Goal: Task Accomplishment & Management: Complete application form

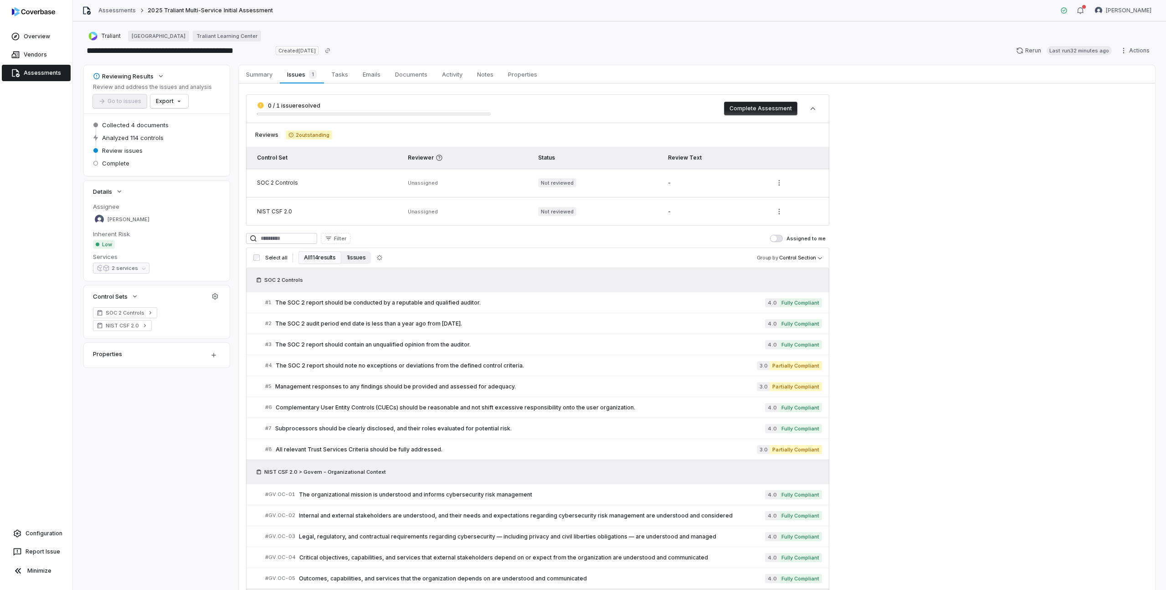
click at [351, 257] on button "1 issues" at bounding box center [356, 257] width 30 height 13
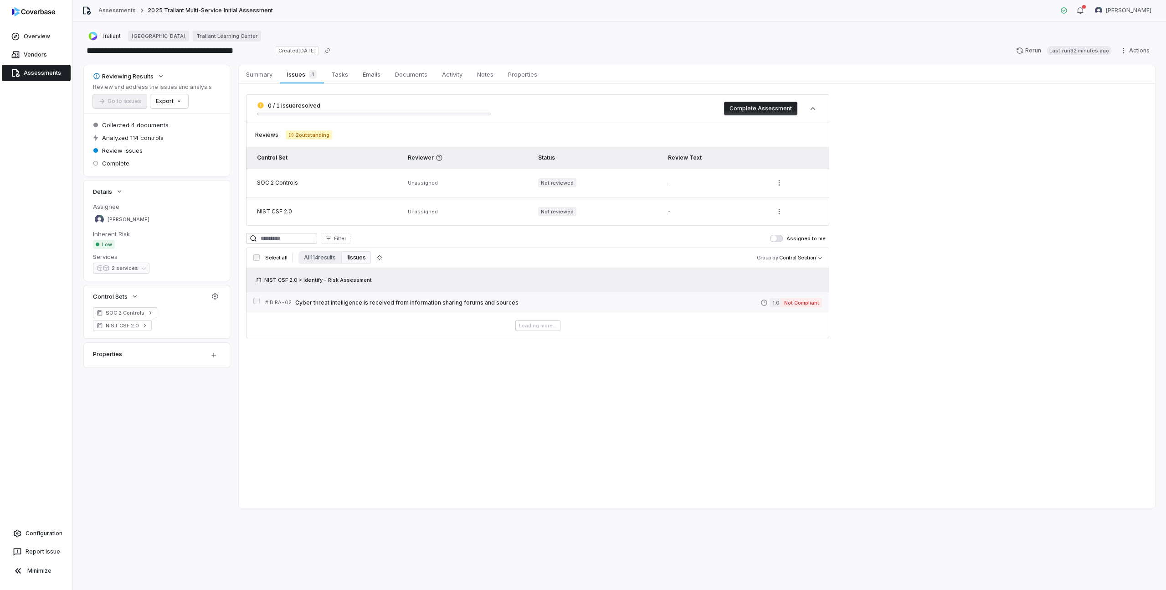
click at [352, 303] on span "Cyber threat intelligence is received from information sharing forums and sourc…" at bounding box center [527, 302] width 465 height 7
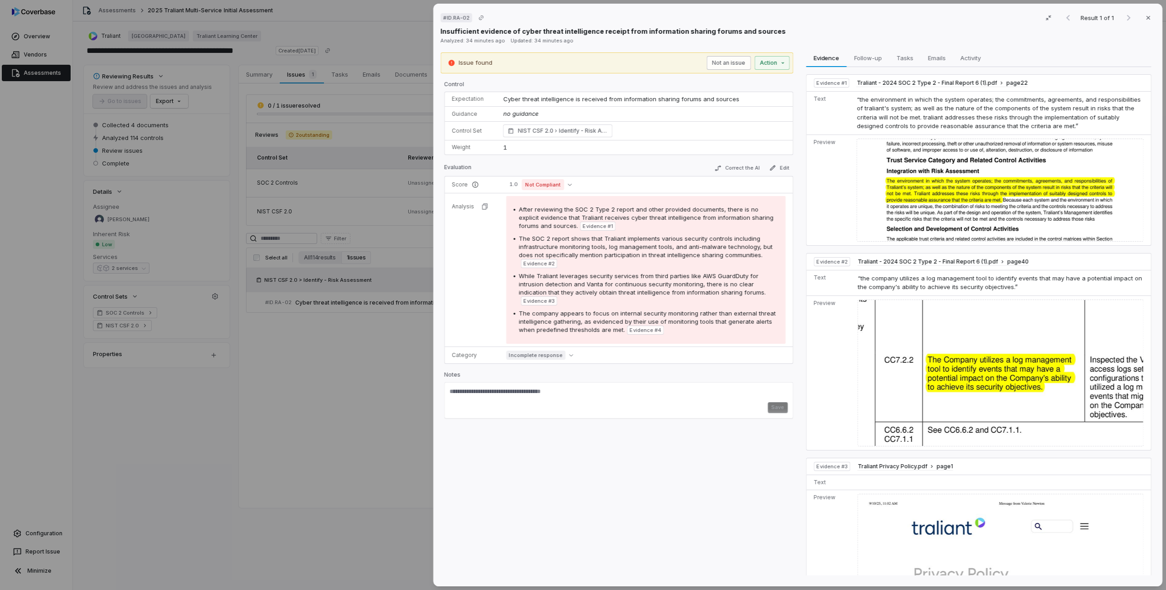
click at [730, 66] on button "Not an issue" at bounding box center [729, 63] width 44 height 14
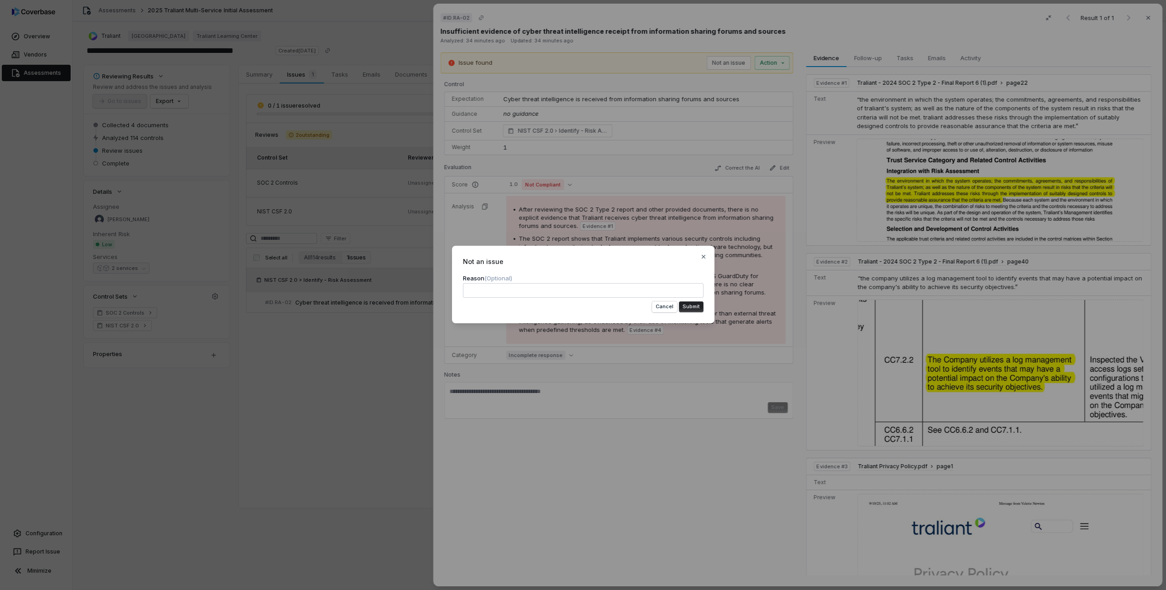
click at [690, 304] on button "Submit" at bounding box center [691, 306] width 25 height 11
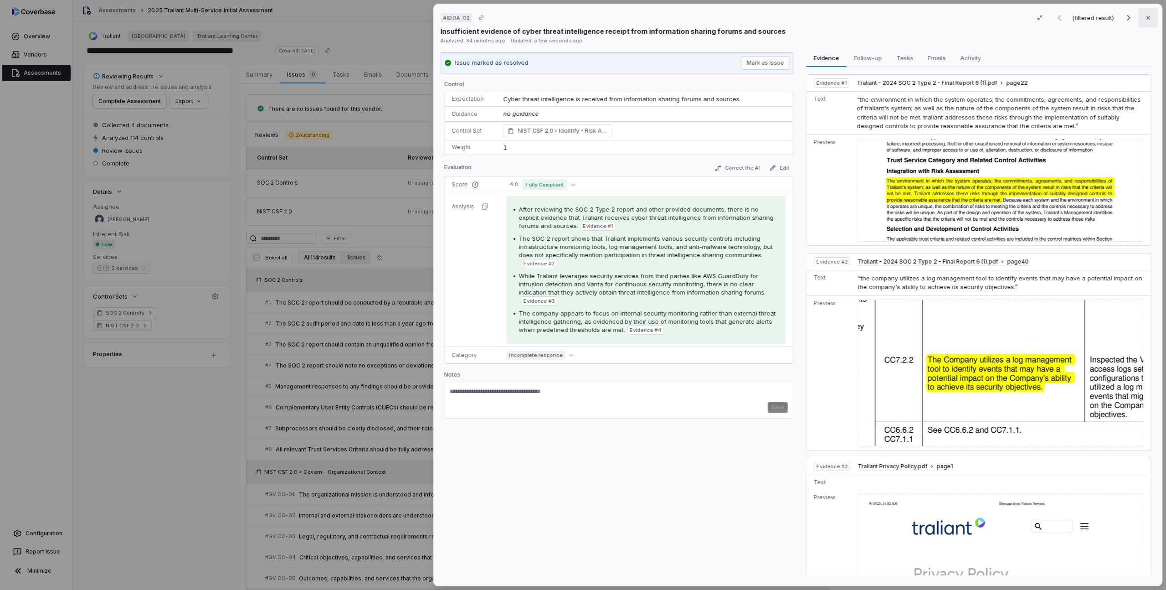
click at [1149, 19] on icon "button" at bounding box center [1147, 17] width 7 height 7
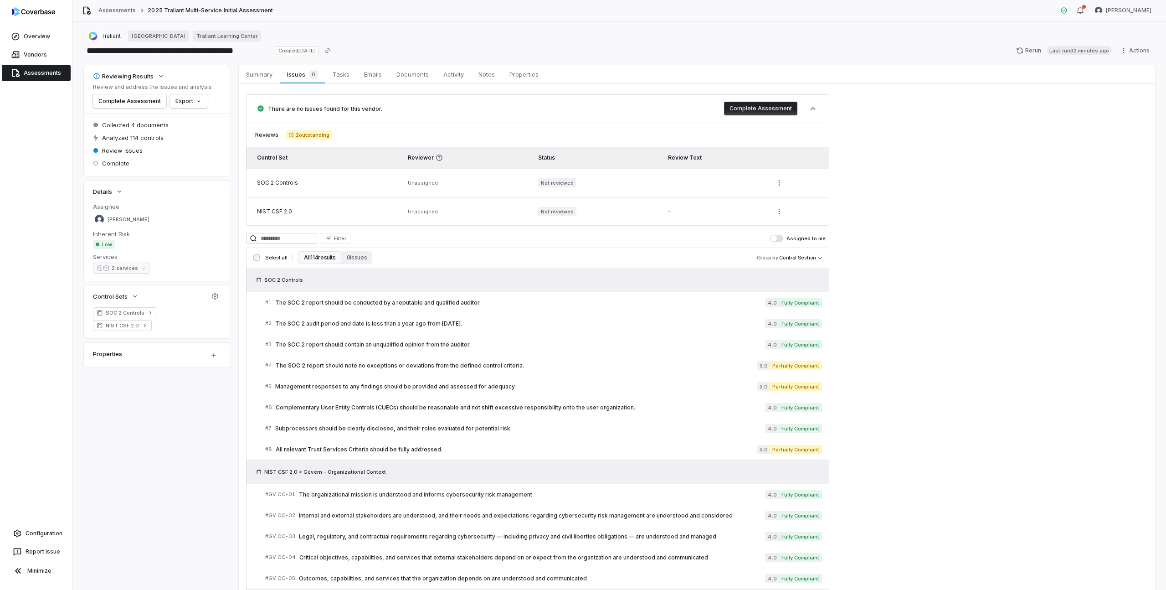
click at [750, 104] on button "Complete Assessment" at bounding box center [760, 109] width 73 height 14
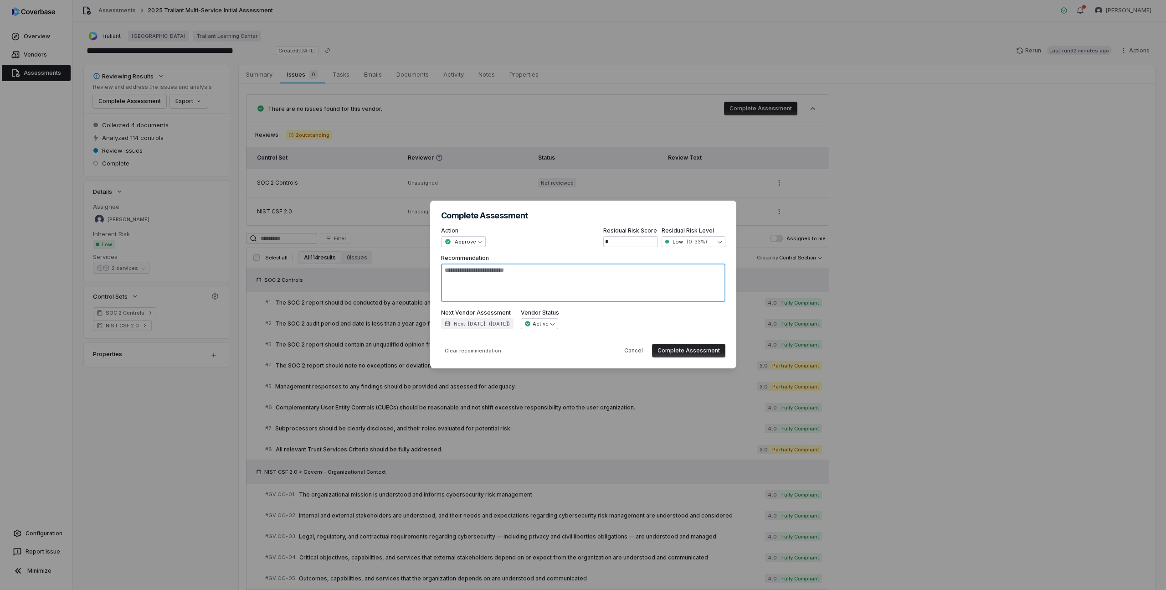
click at [478, 290] on textarea "Recommendation" at bounding box center [583, 282] width 284 height 38
type textarea "*"
